Goal: Task Accomplishment & Management: Use online tool/utility

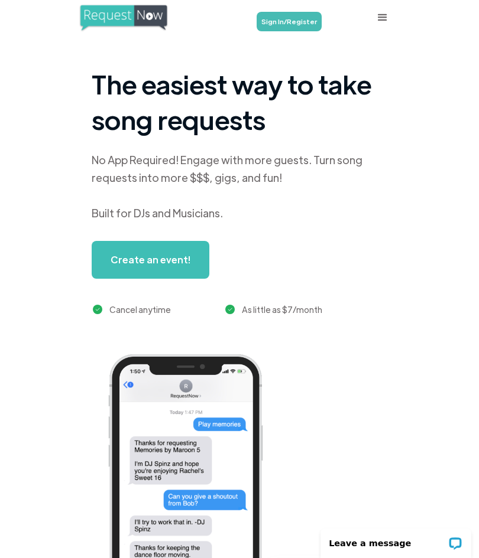
click at [303, 27] on link "Sign In/Register" at bounding box center [288, 22] width 65 height 20
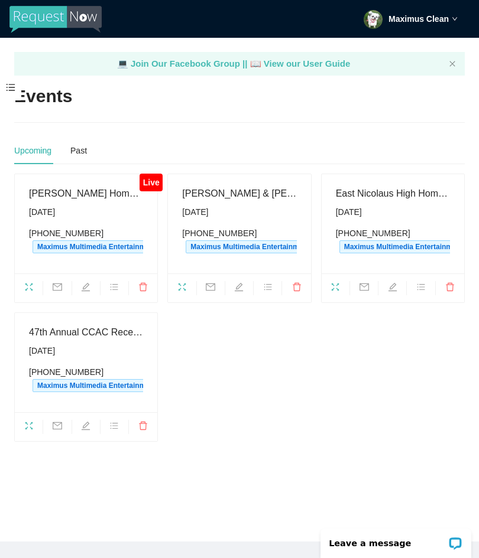
click at [15, 277] on ul at bounding box center [86, 288] width 142 height 29
click at [26, 284] on icon "fullscreen" at bounding box center [29, 288] width 8 height 8
